Goal: Task Accomplishment & Management: Use online tool/utility

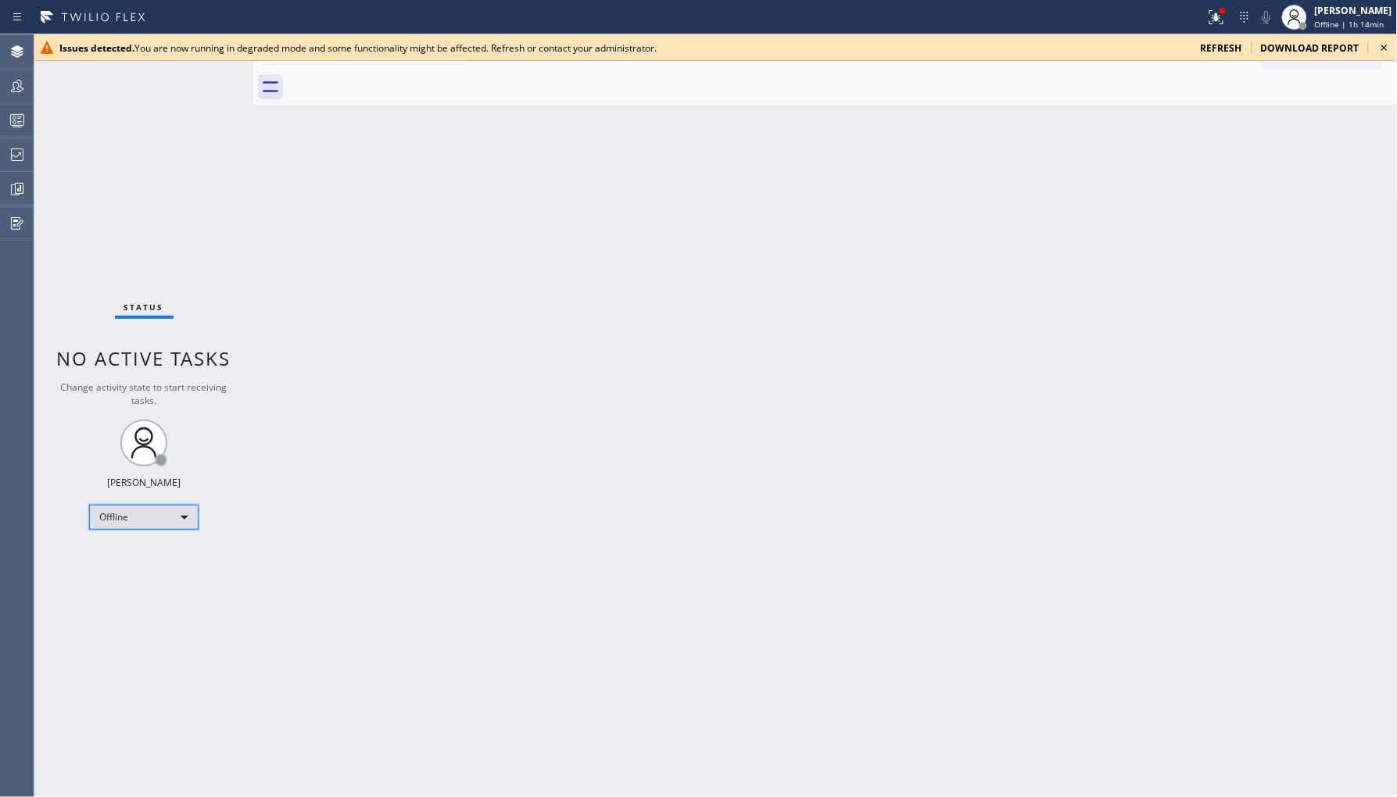
click at [123, 511] on div "Offline" at bounding box center [143, 517] width 109 height 25
click at [159, 588] on li "Break" at bounding box center [143, 597] width 106 height 19
click at [183, 510] on div "Offline" at bounding box center [143, 517] width 109 height 25
click at [154, 571] on li "Unavailable" at bounding box center [143, 577] width 106 height 19
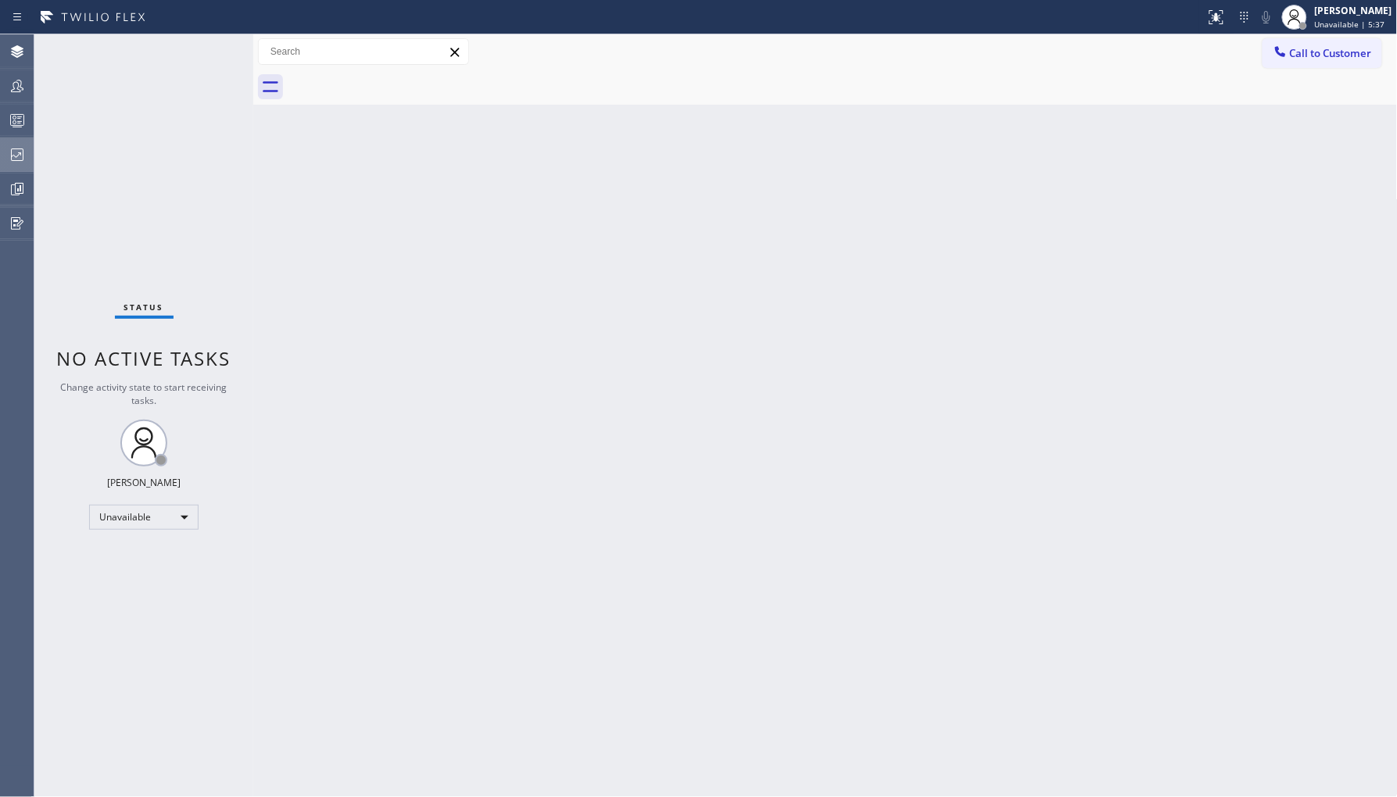
click at [20, 143] on div at bounding box center [17, 154] width 34 height 31
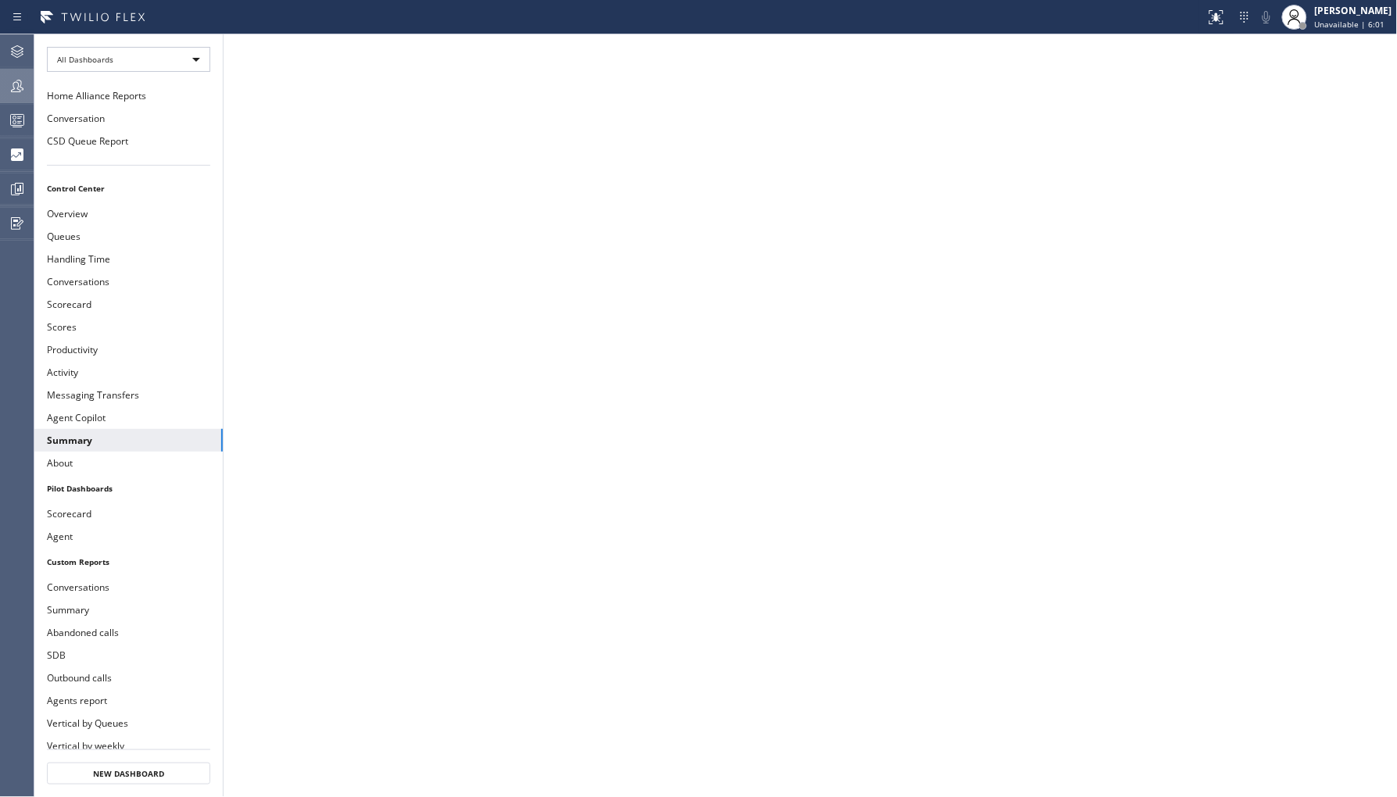
click at [16, 88] on icon at bounding box center [17, 86] width 19 height 19
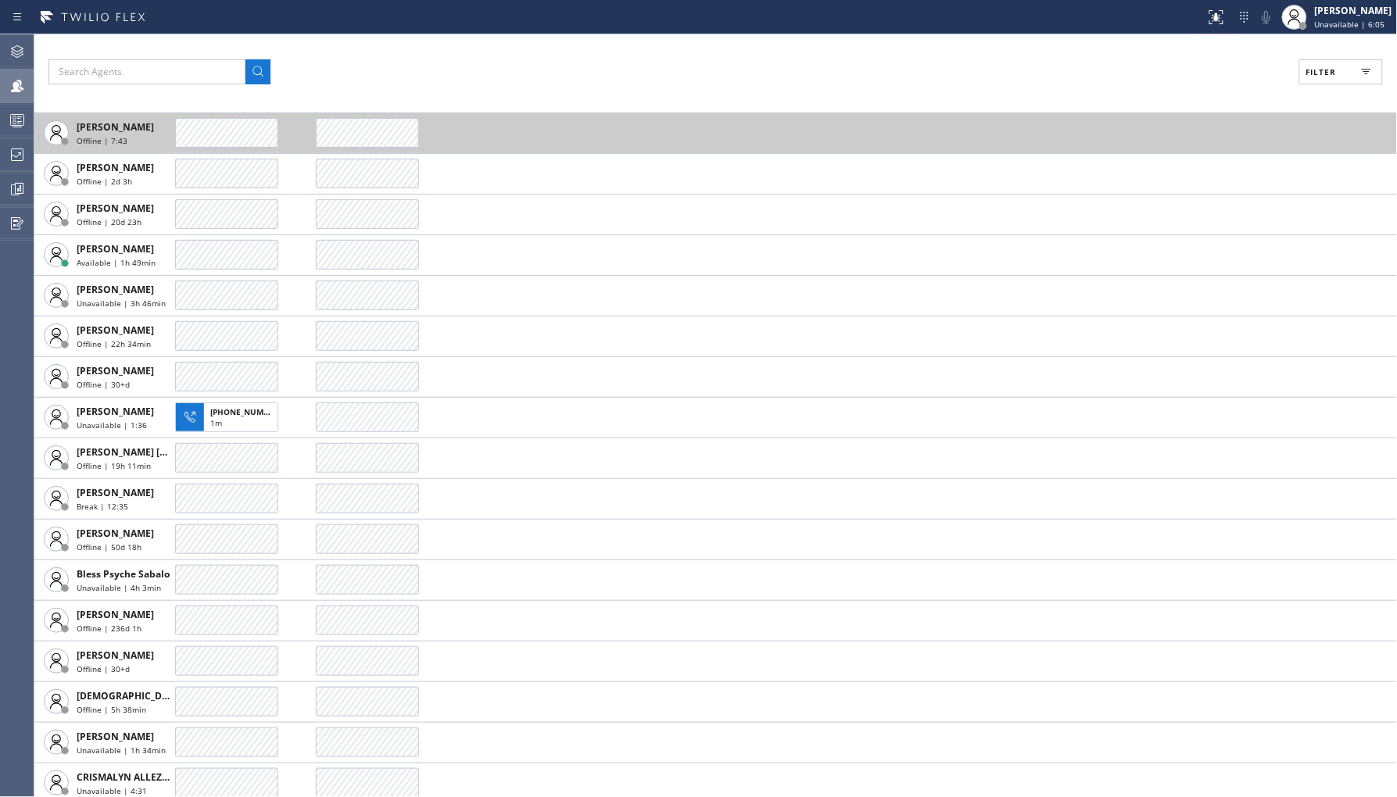
scroll to position [260, 0]
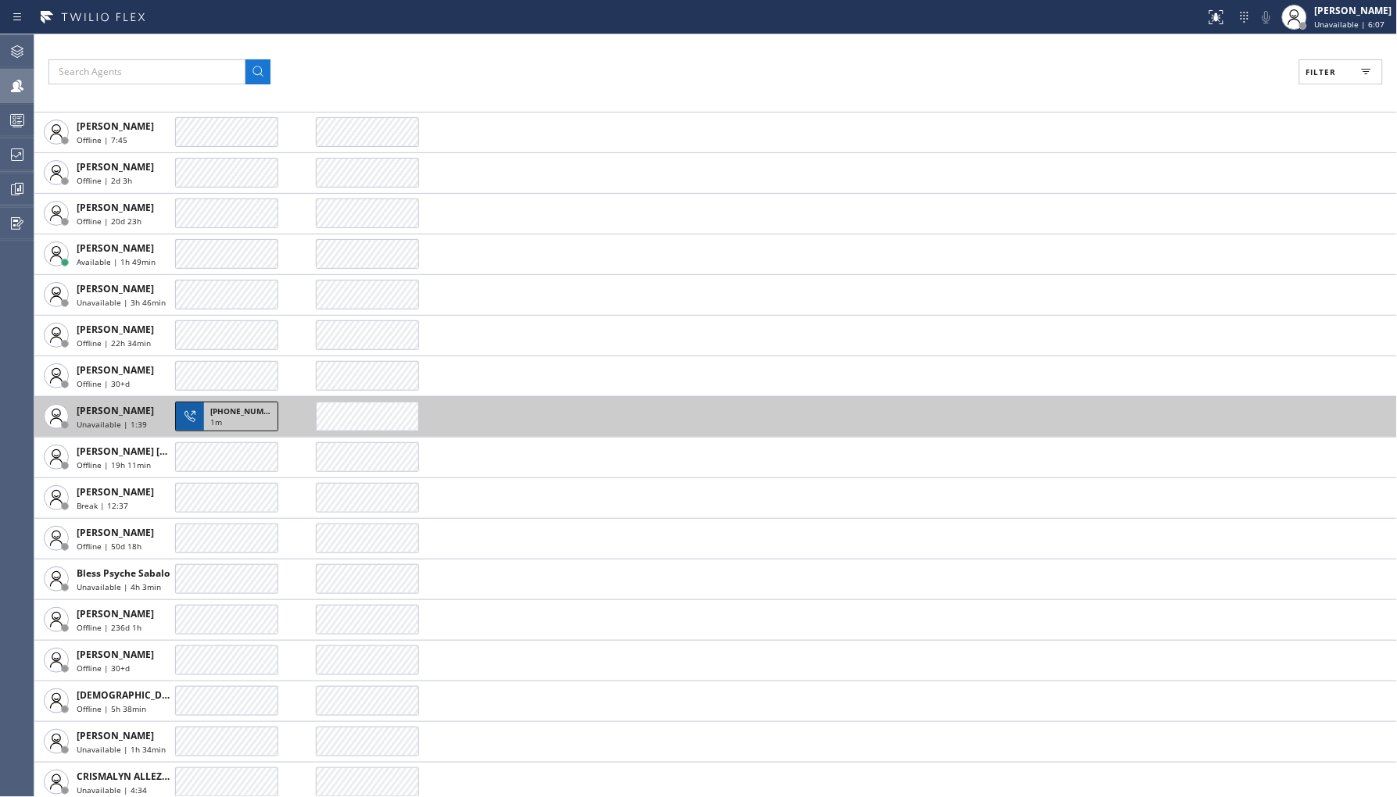
click at [231, 422] on div "1m" at bounding box center [240, 424] width 61 height 14
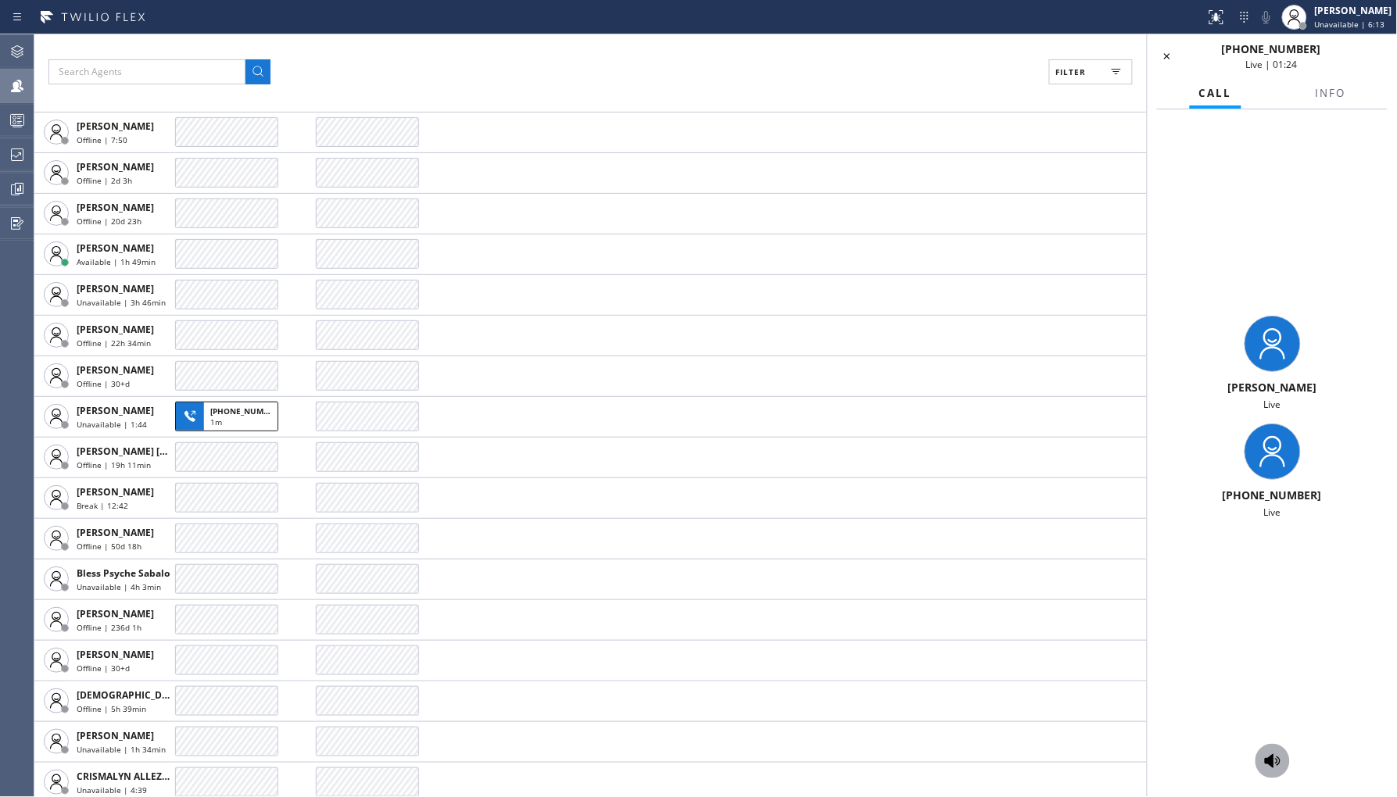
click at [1276, 763] on icon at bounding box center [1273, 761] width 16 height 14
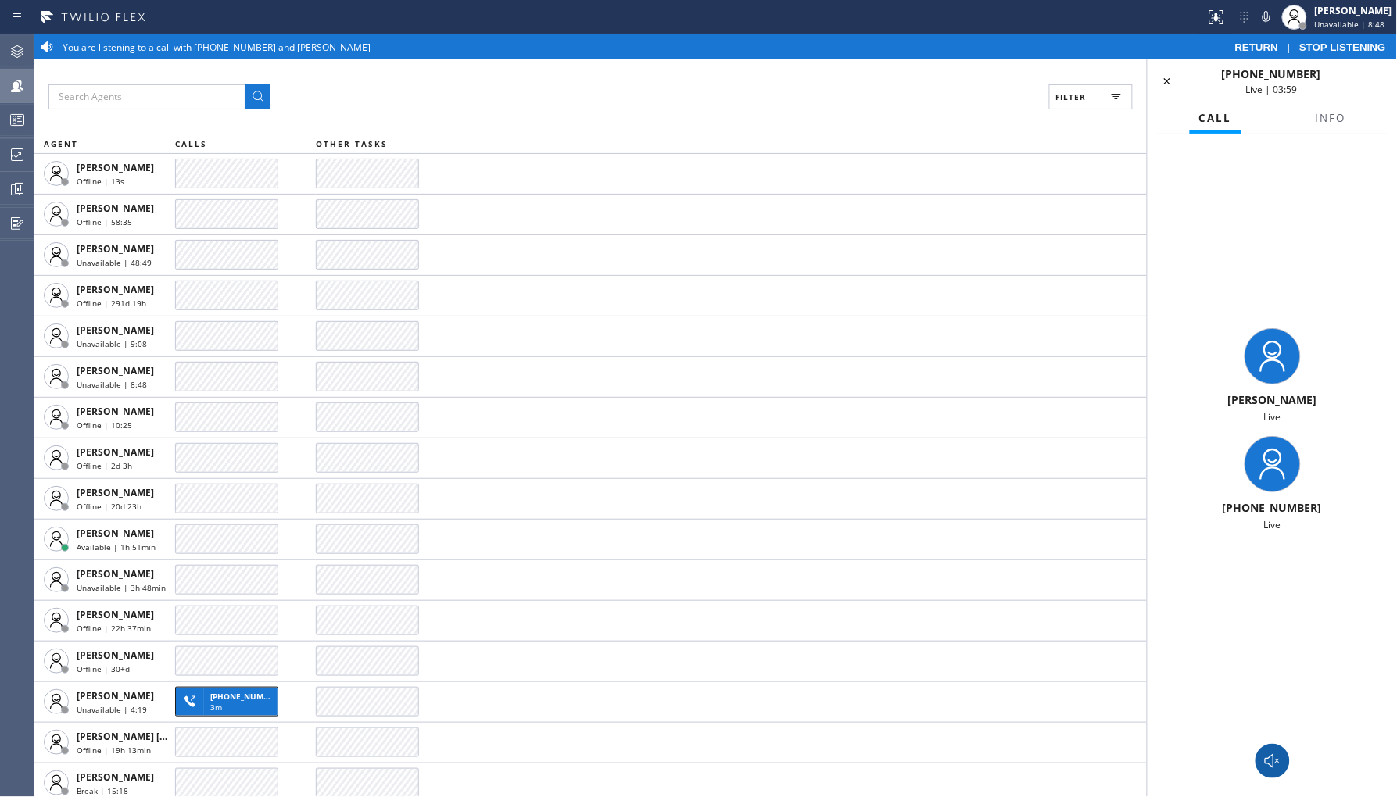
click at [1276, 761] on icon at bounding box center [1272, 761] width 19 height 19
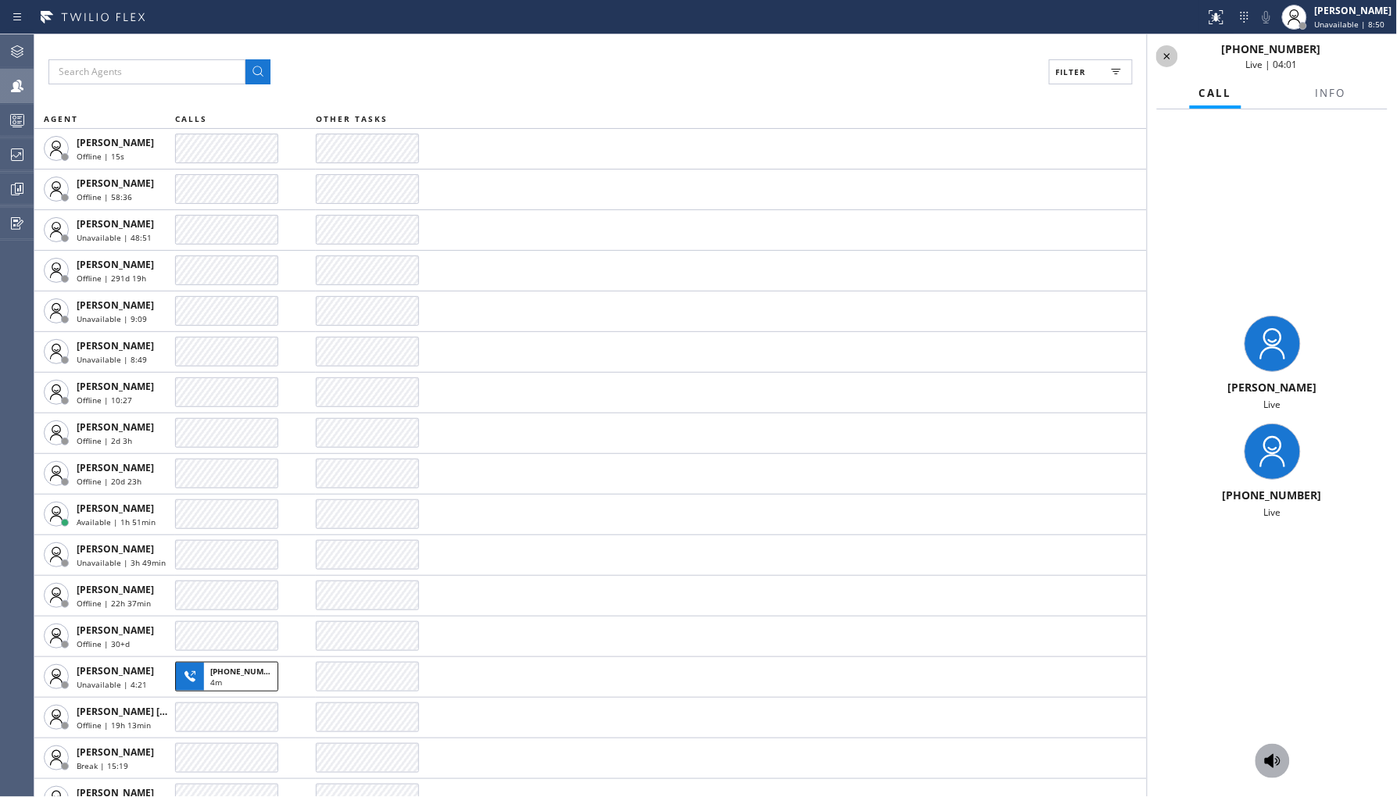
click at [1167, 58] on icon at bounding box center [1167, 56] width 19 height 19
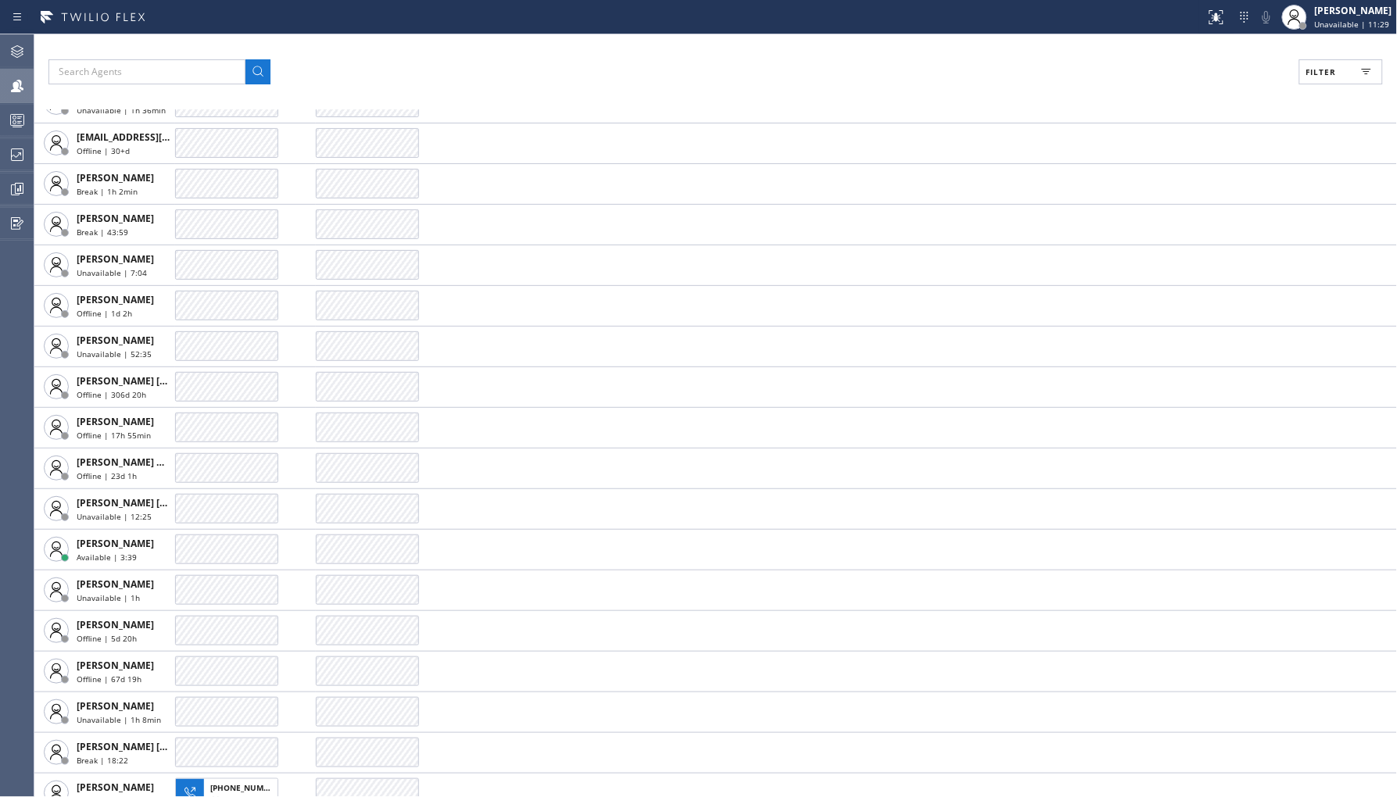
scroll to position [868, 0]
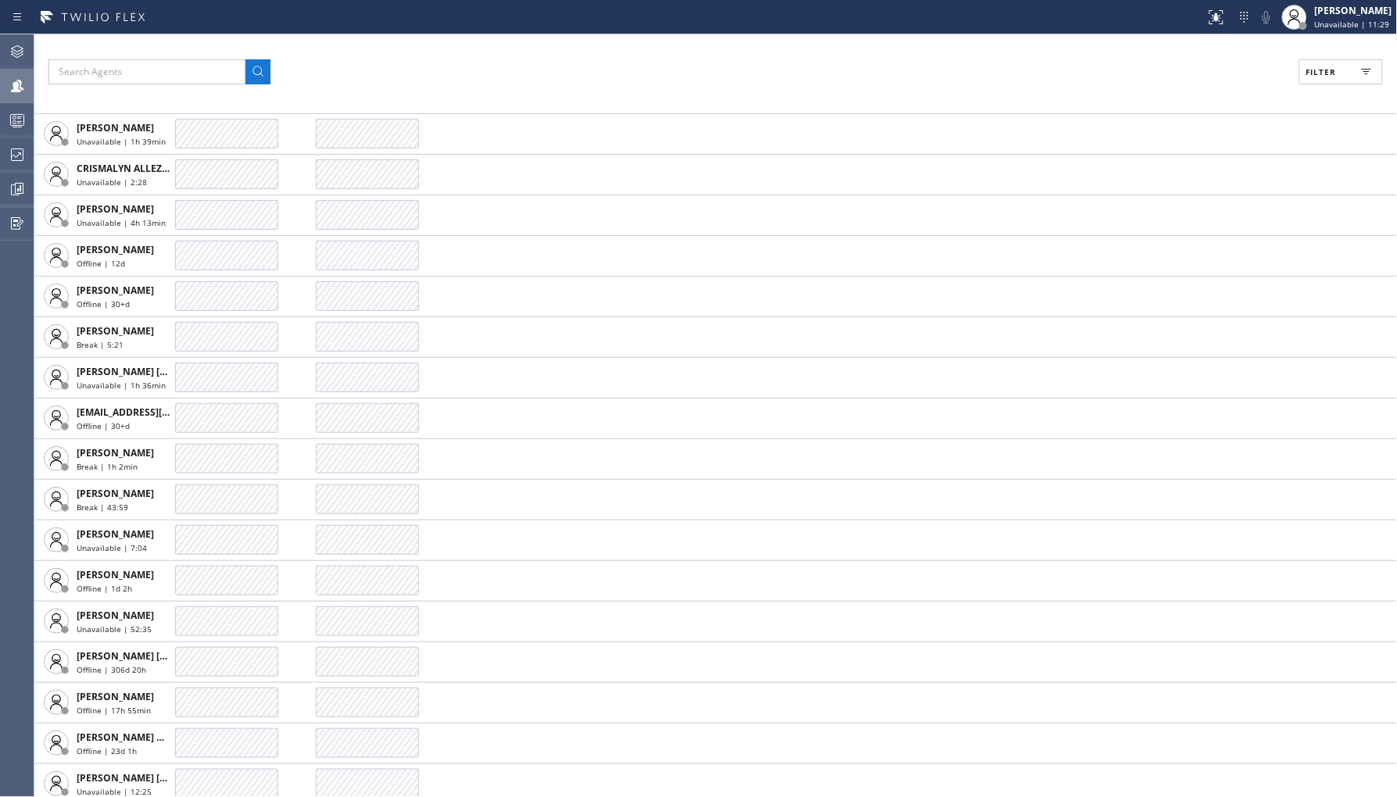
click at [1327, 63] on button "Filter" at bounding box center [1341, 71] width 84 height 25
click at [1204, 213] on label "Unavailable" at bounding box center [1282, 209] width 206 height 13
click at [1179, 213] on input "Unavailable" at bounding box center [1169, 209] width 19 height 19
checkbox input "true"
click at [1306, 78] on button "Apply" at bounding box center [1300, 89] width 57 height 22
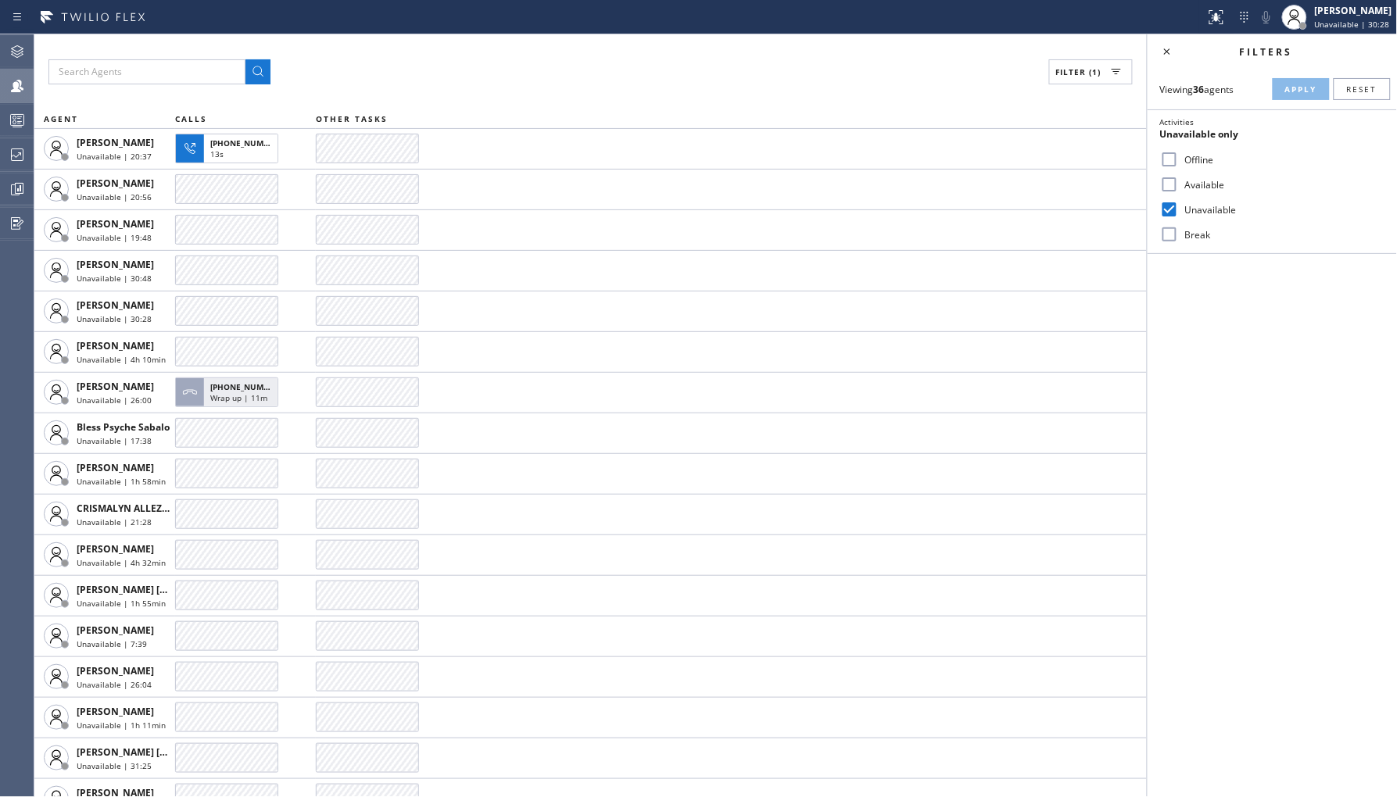
click at [1205, 182] on label "Available" at bounding box center [1282, 184] width 206 height 13
click at [1179, 182] on input "Available" at bounding box center [1169, 184] width 19 height 19
click at [1302, 97] on button "Apply" at bounding box center [1300, 89] width 57 height 22
click at [1204, 175] on div "Available" at bounding box center [1271, 184] width 249 height 25
click at [1201, 191] on div "Available" at bounding box center [1271, 184] width 249 height 25
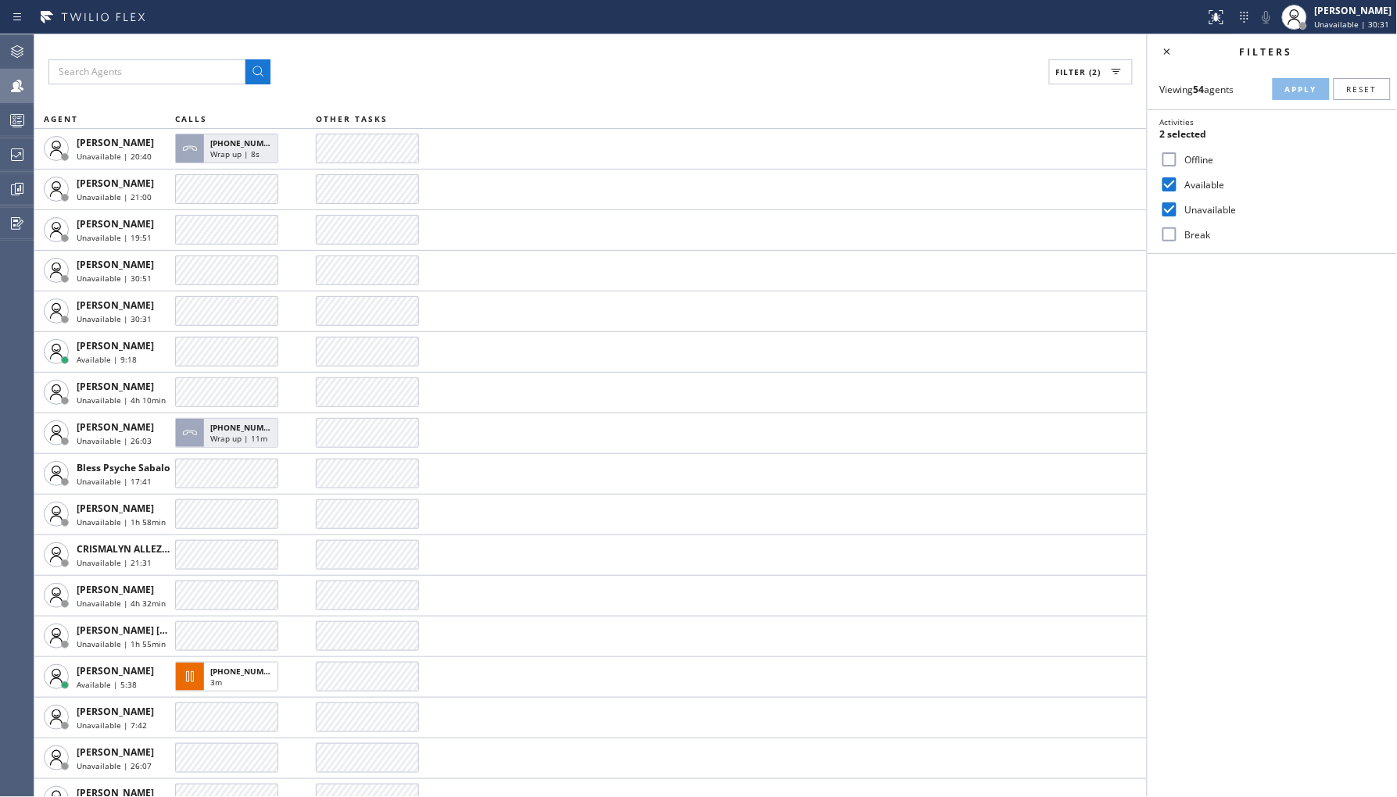
click at [1185, 181] on label "Available" at bounding box center [1282, 184] width 206 height 13
click at [1179, 181] on input "Available" at bounding box center [1169, 184] width 19 height 19
checkbox input "false"
click at [1286, 98] on button "Apply" at bounding box center [1300, 89] width 57 height 22
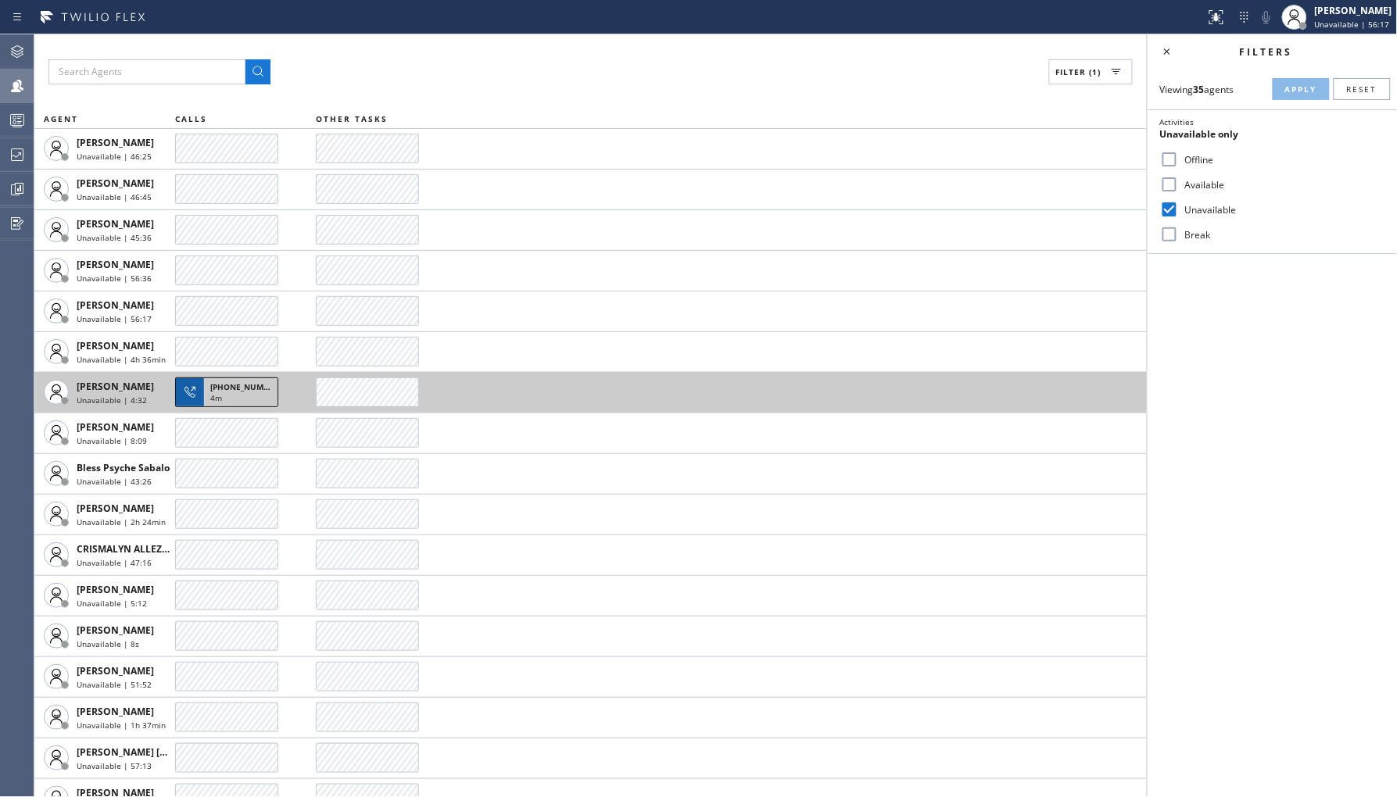
click at [252, 385] on span "[PHONE_NUMBER]" at bounding box center [245, 386] width 71 height 11
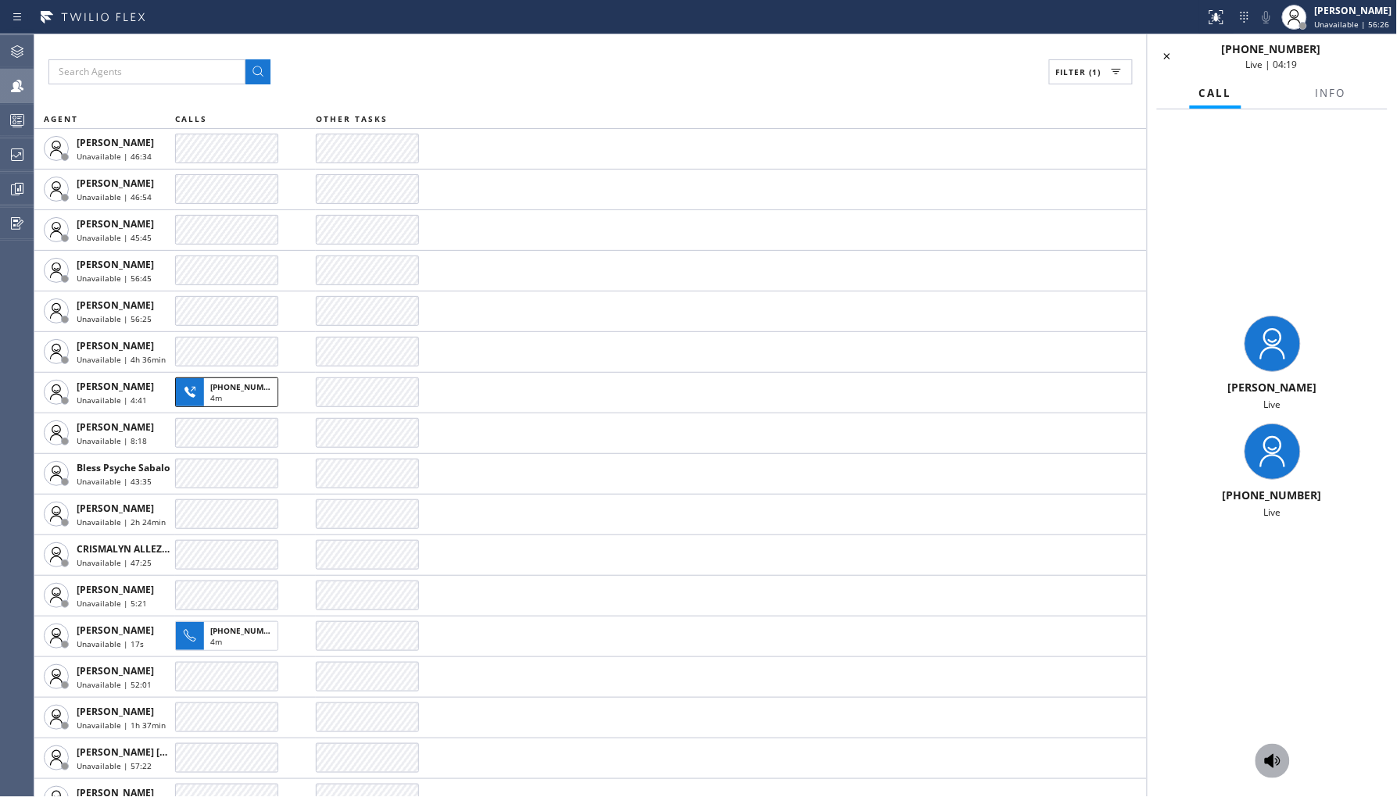
click at [1264, 761] on icon at bounding box center [1272, 761] width 19 height 19
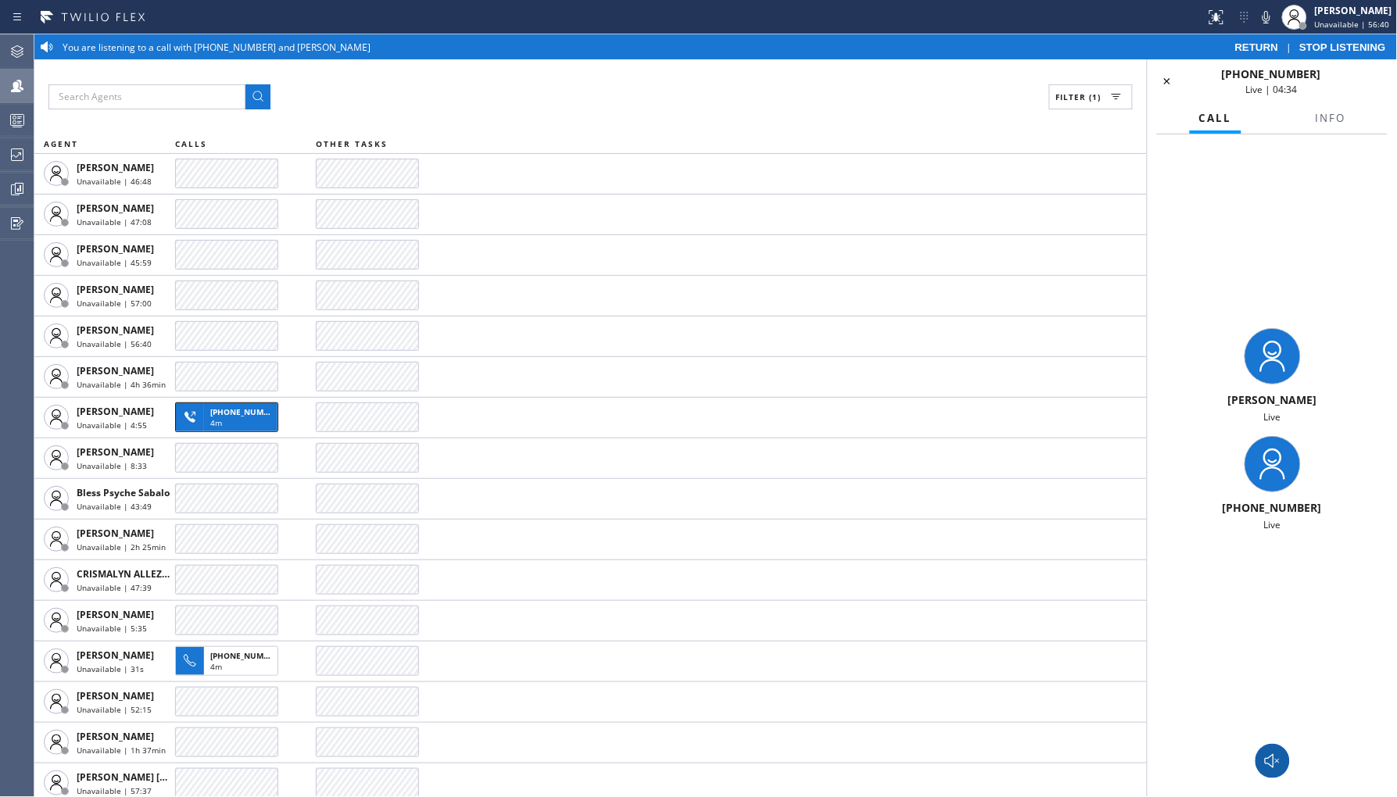
click at [1275, 761] on icon at bounding box center [1272, 761] width 19 height 19
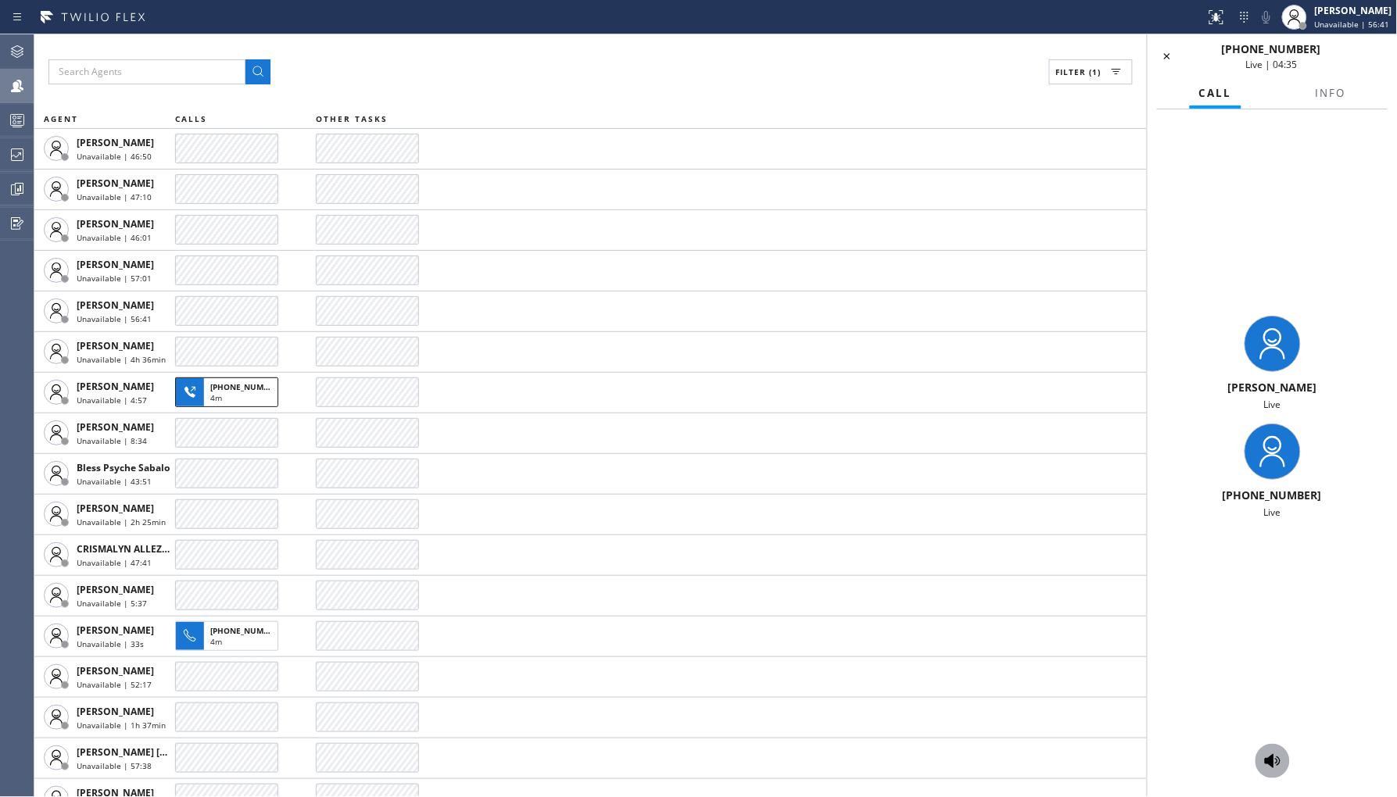
click at [1173, 88] on div "Call Info" at bounding box center [1272, 93] width 231 height 31
click at [1168, 55] on icon at bounding box center [1167, 56] width 19 height 19
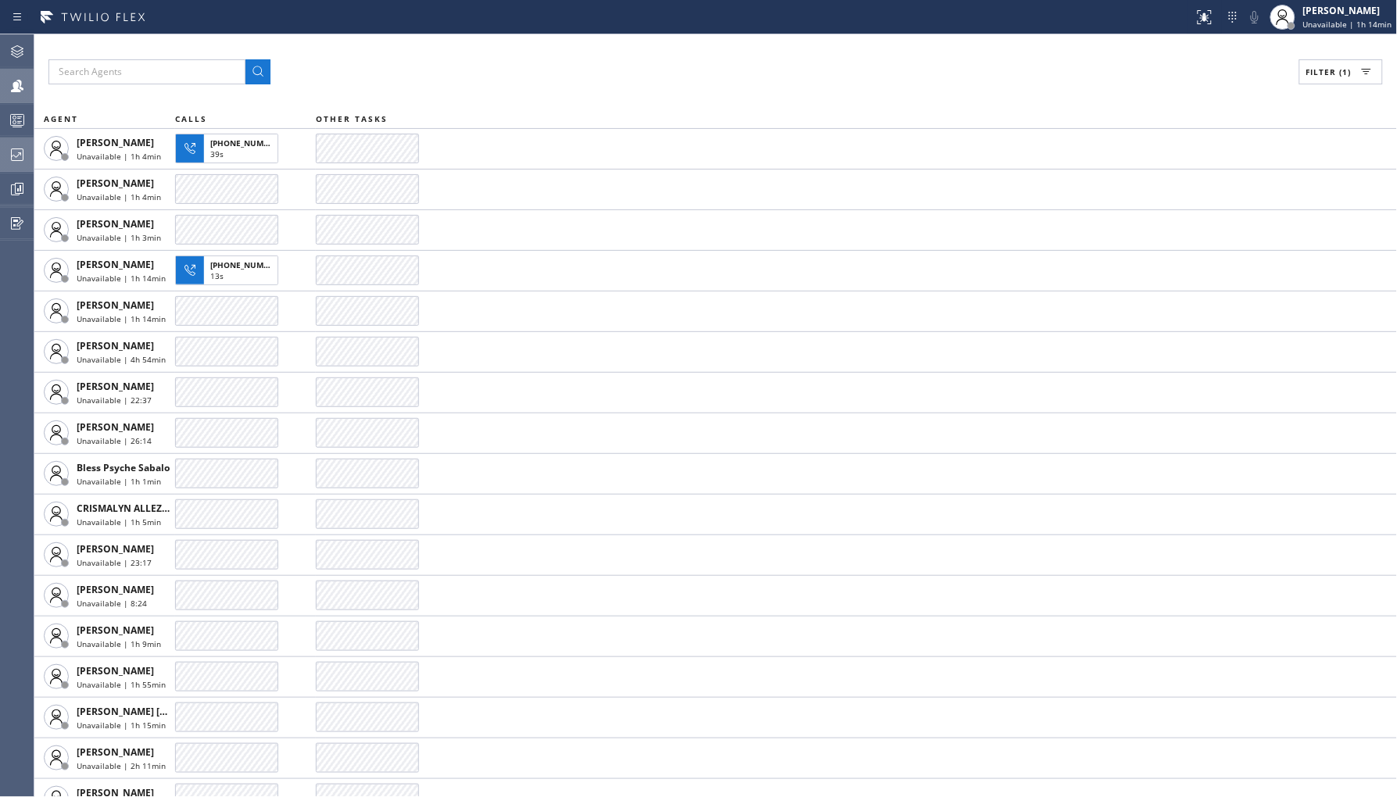
click at [14, 165] on div at bounding box center [17, 154] width 34 height 31
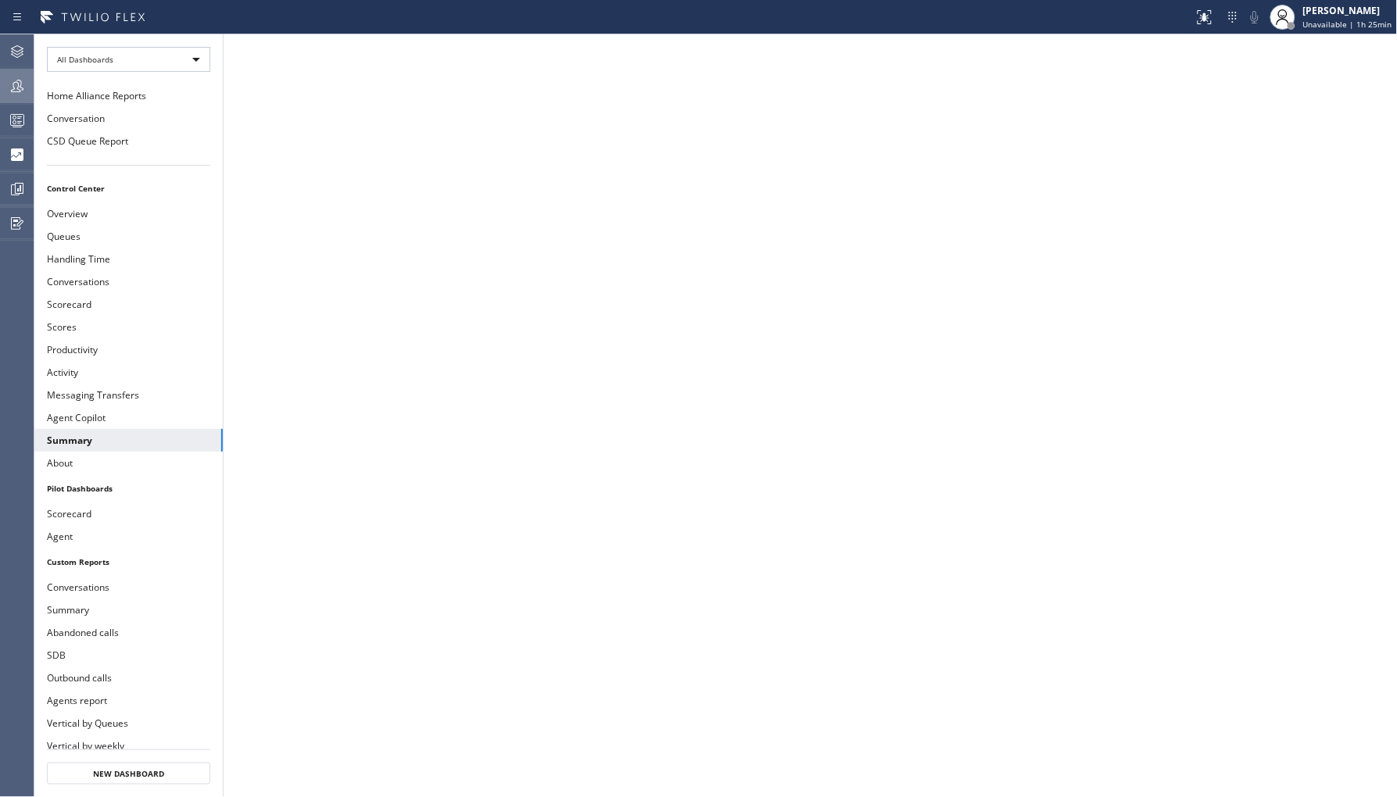
click at [34, 83] on div "Agent Desktop Teams Queues Stats Dashboards Analyze Questionnaires" at bounding box center [17, 415] width 34 height 763
click at [10, 81] on icon at bounding box center [17, 86] width 19 height 19
